Goal: Transaction & Acquisition: Book appointment/travel/reservation

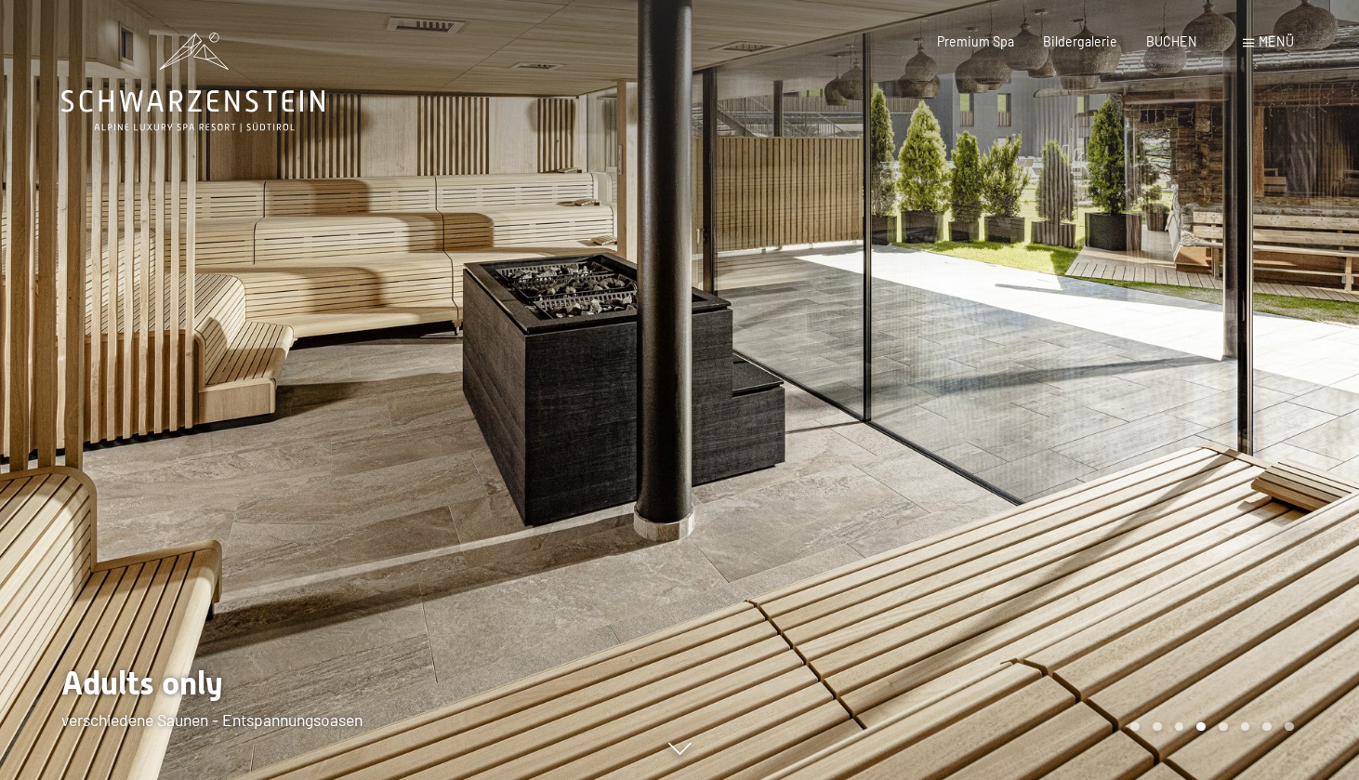
click at [1253, 45] on span at bounding box center [1248, 43] width 11 height 8
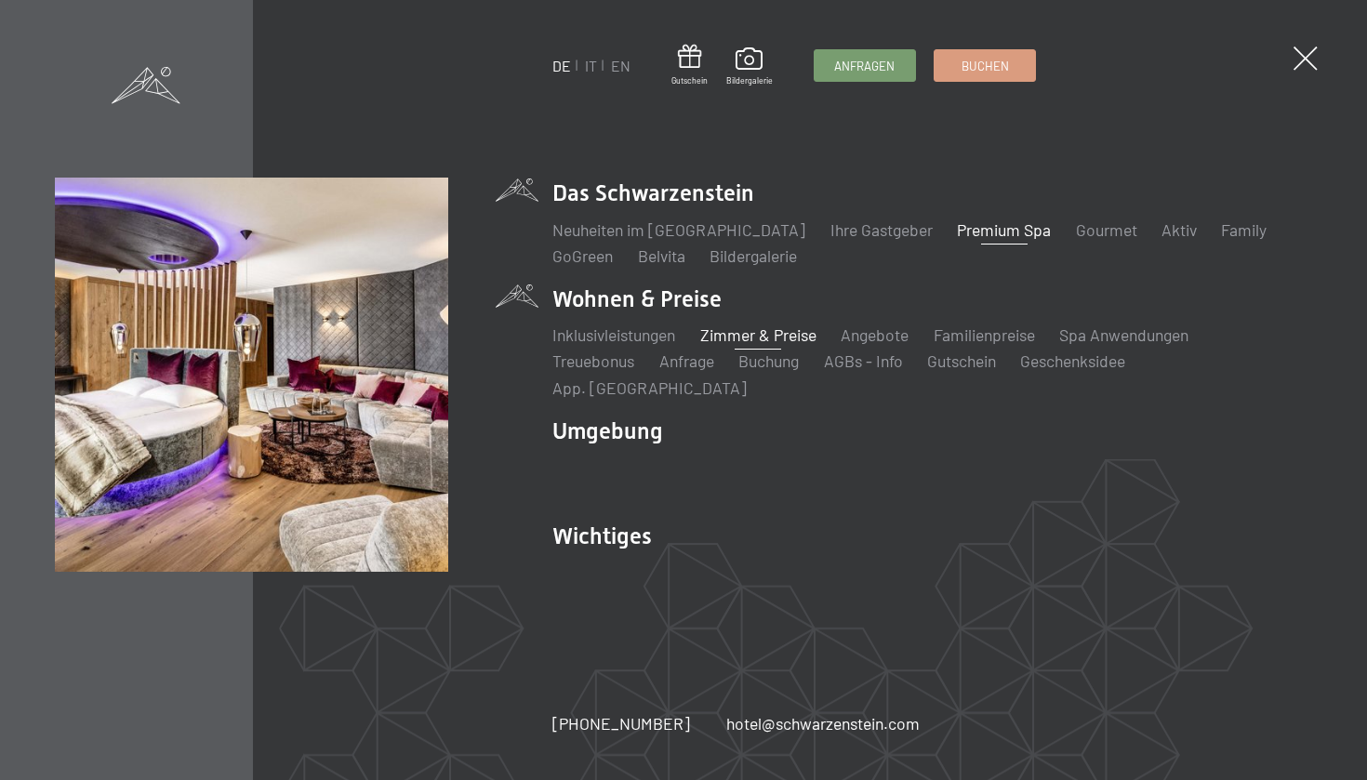
click at [741, 345] on link "Zimmer & Preise" at bounding box center [758, 334] width 116 height 20
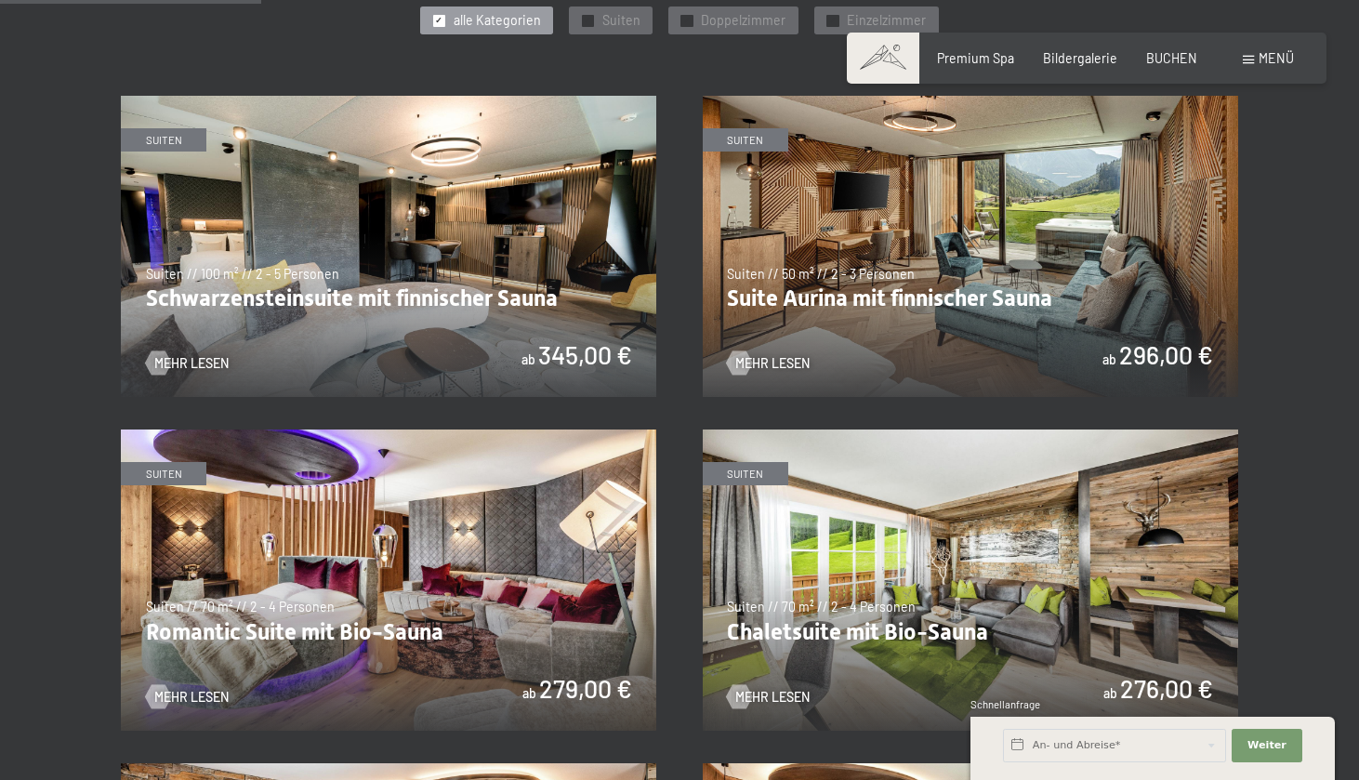
scroll to position [996, 0]
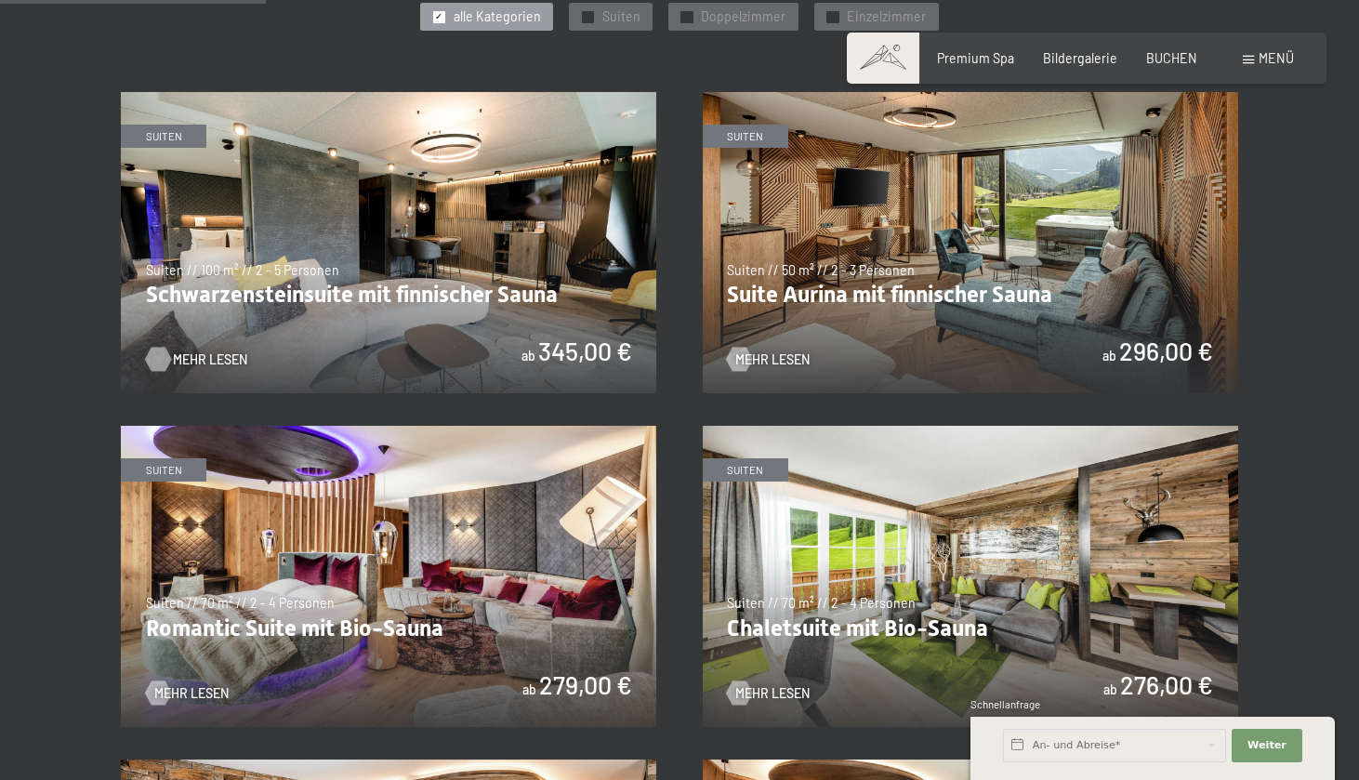
click at [189, 350] on span "Mehr Lesen" at bounding box center [210, 359] width 74 height 19
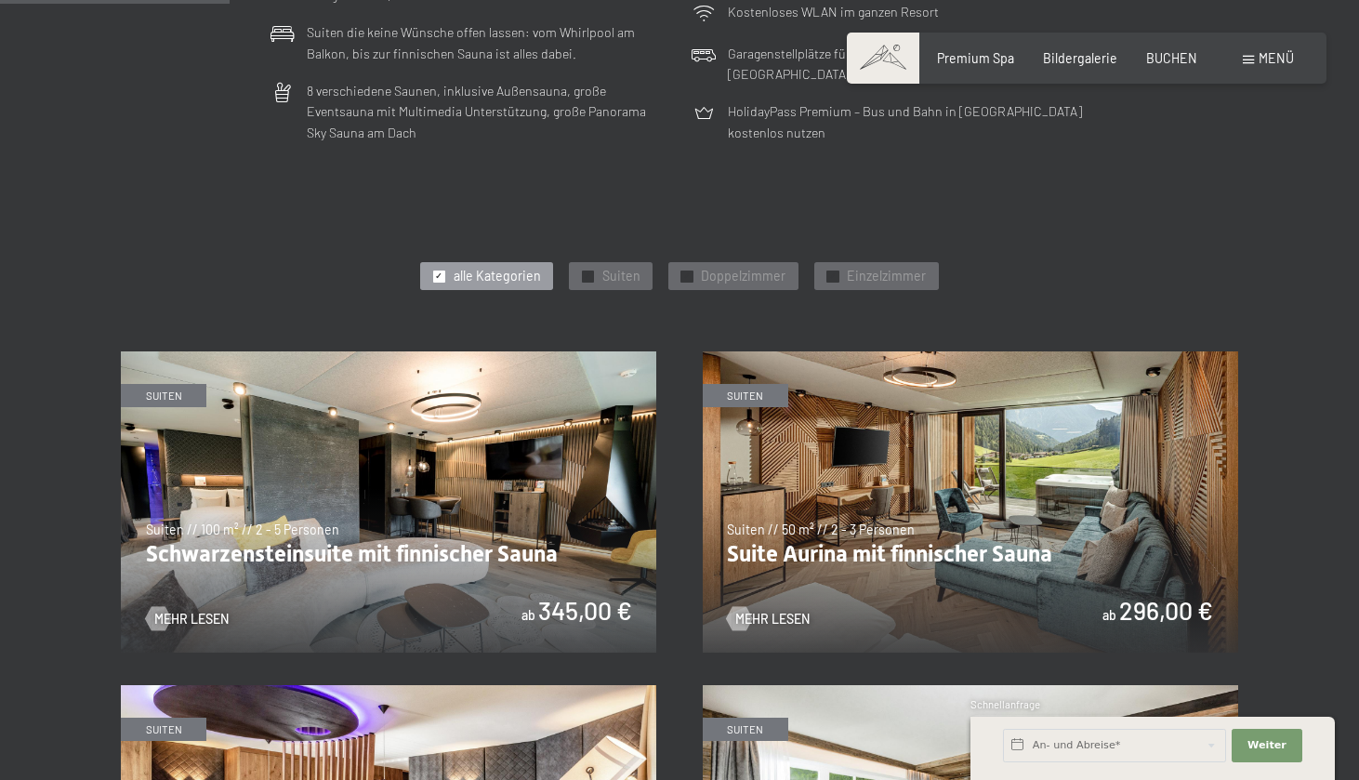
scroll to position [886, 0]
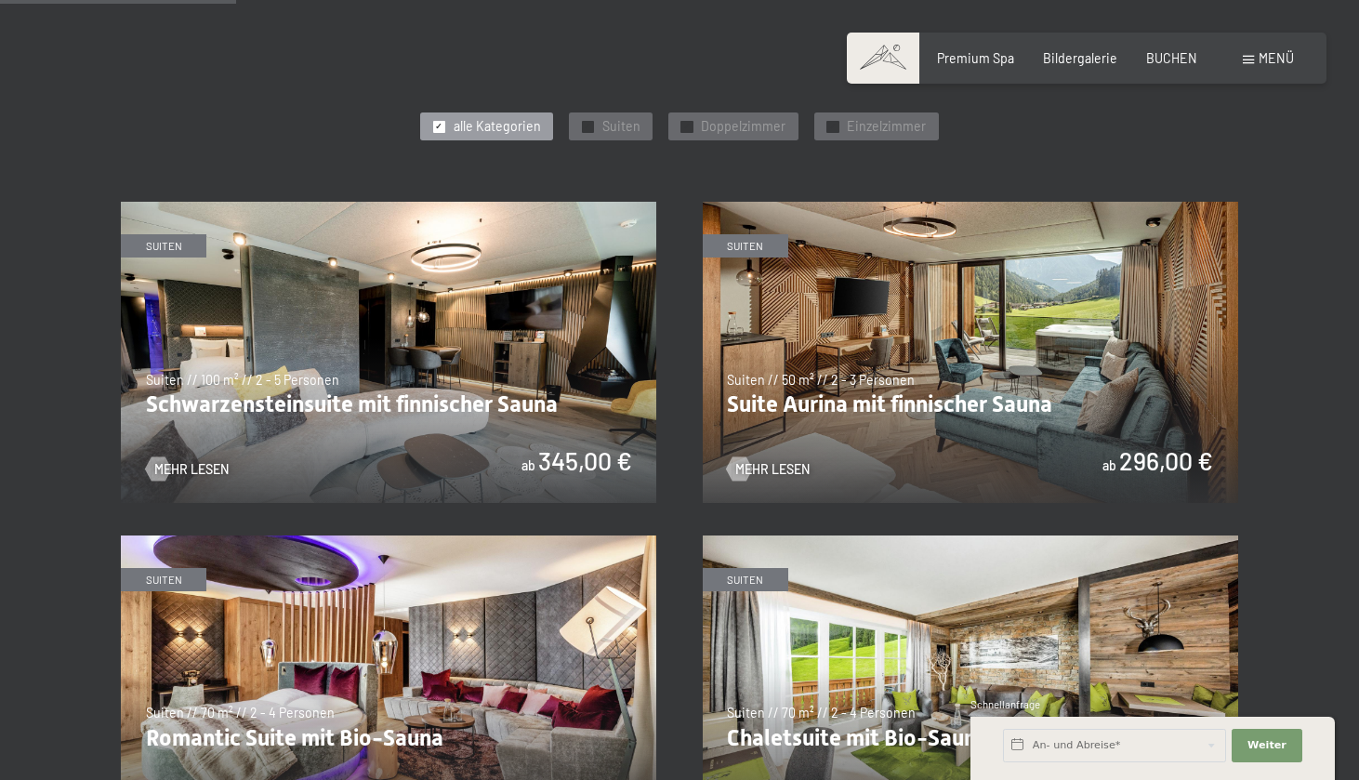
click at [915, 286] on img at bounding box center [970, 352] width 535 height 301
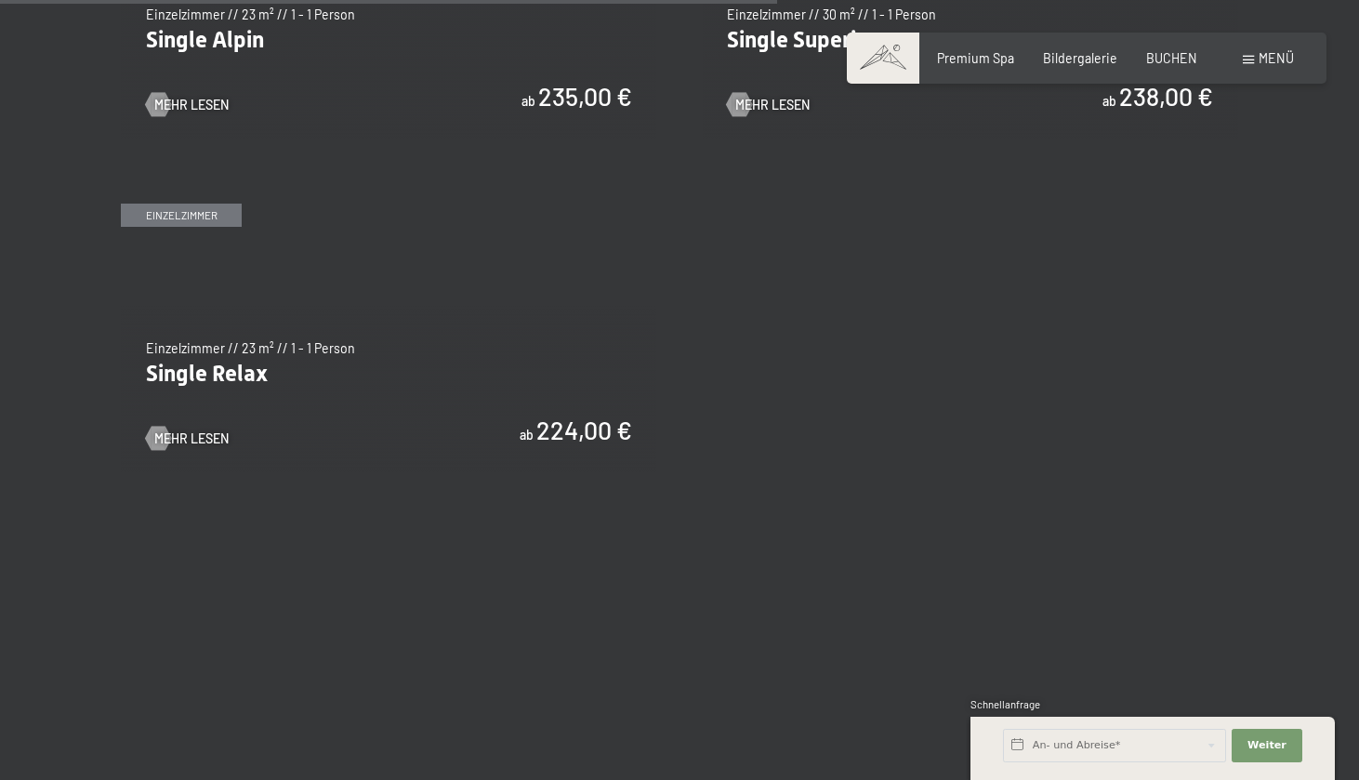
scroll to position [2931, 0]
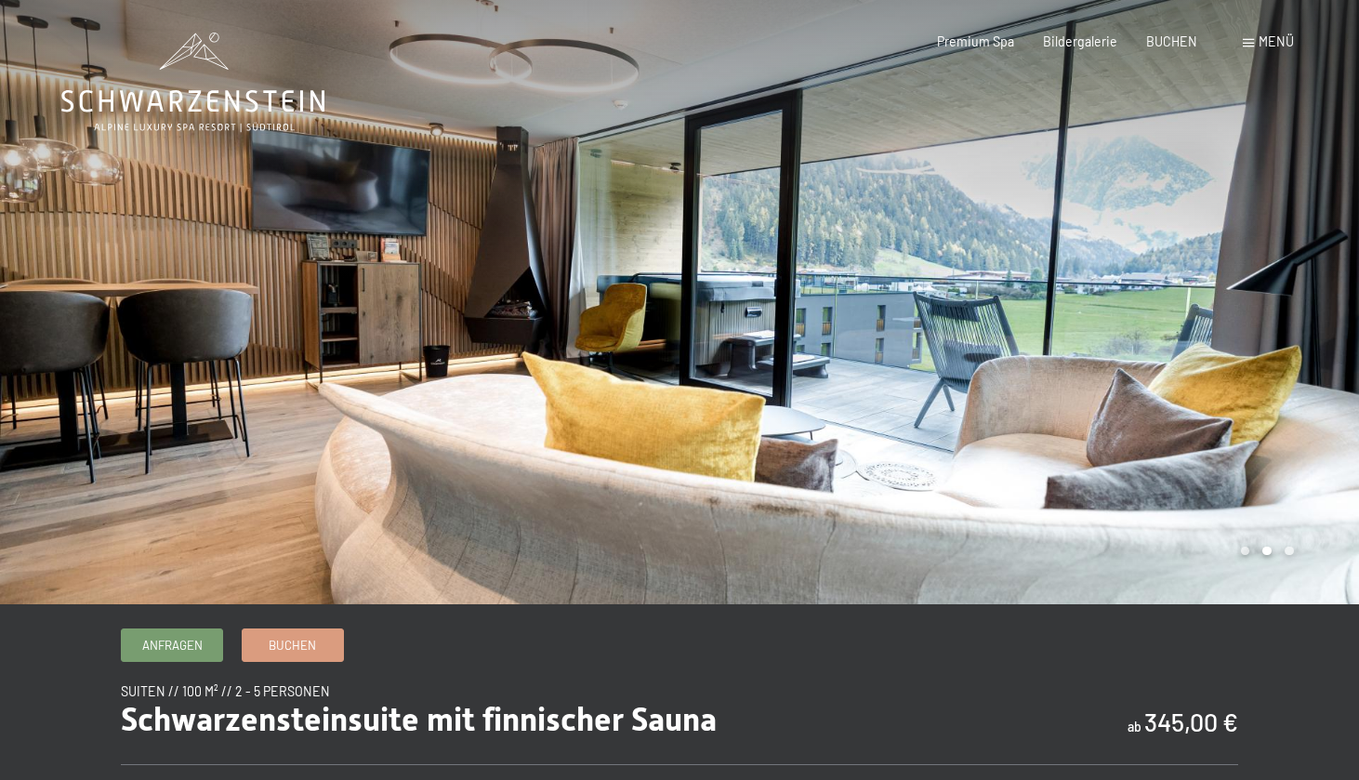
click at [1175, 276] on div at bounding box center [1020, 302] width 680 height 604
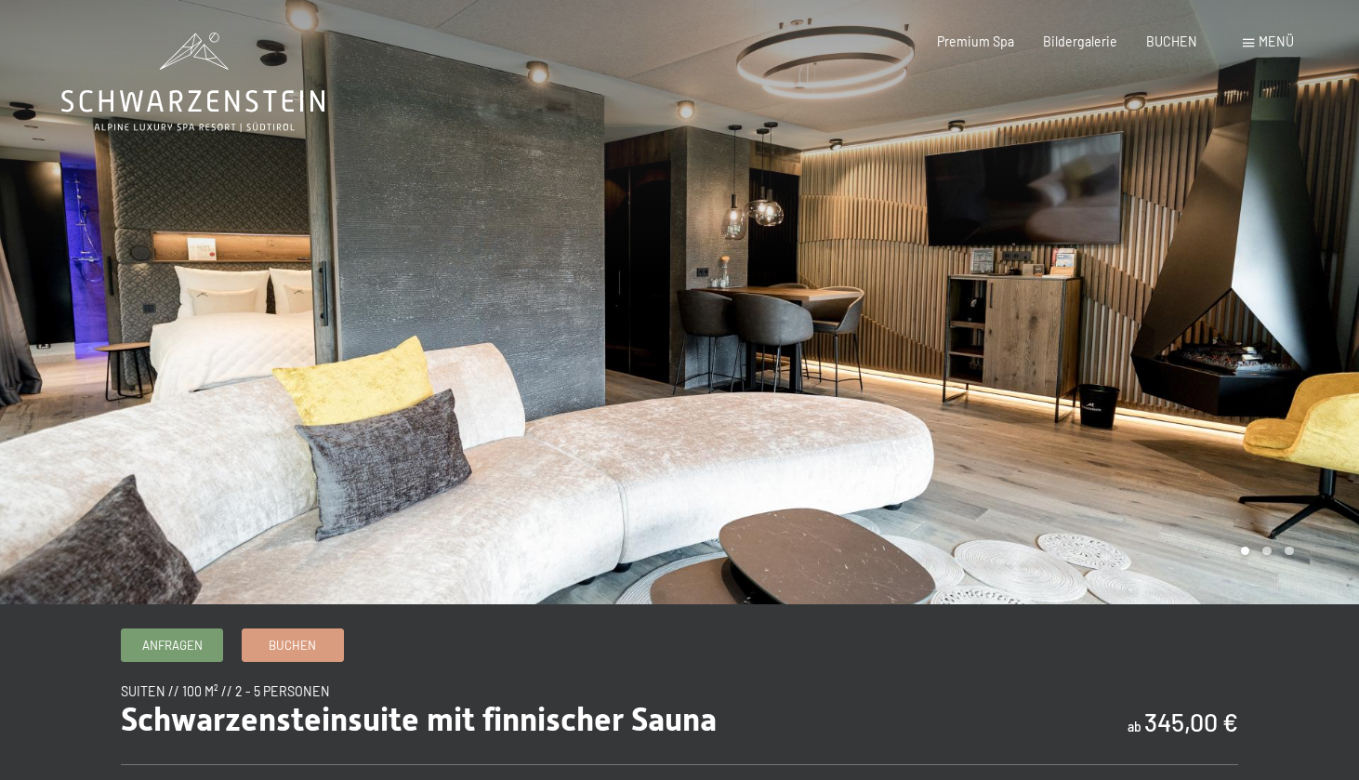
click at [1175, 276] on div at bounding box center [1020, 302] width 680 height 604
